Goal: Book appointment/travel/reservation

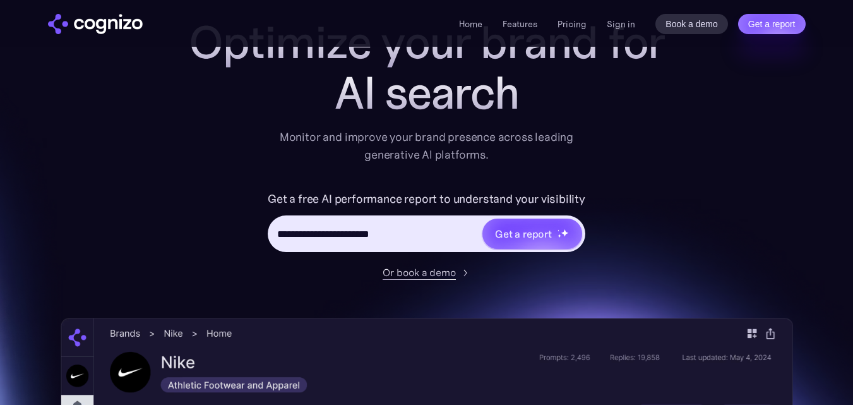
click at [410, 269] on div "Or book a demo" at bounding box center [418, 271] width 73 height 15
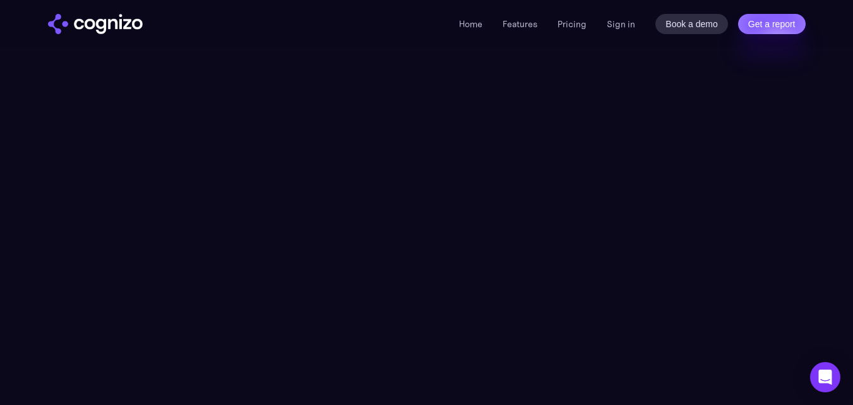
scroll to position [161, 0]
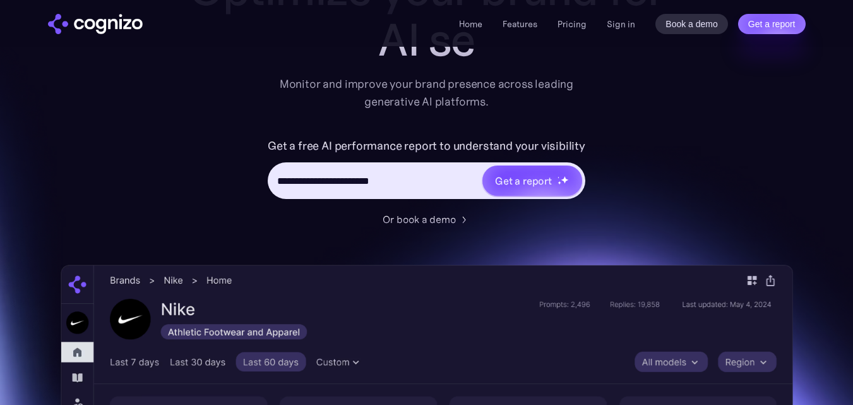
scroll to position [133, 0]
